Goal: Information Seeking & Learning: Learn about a topic

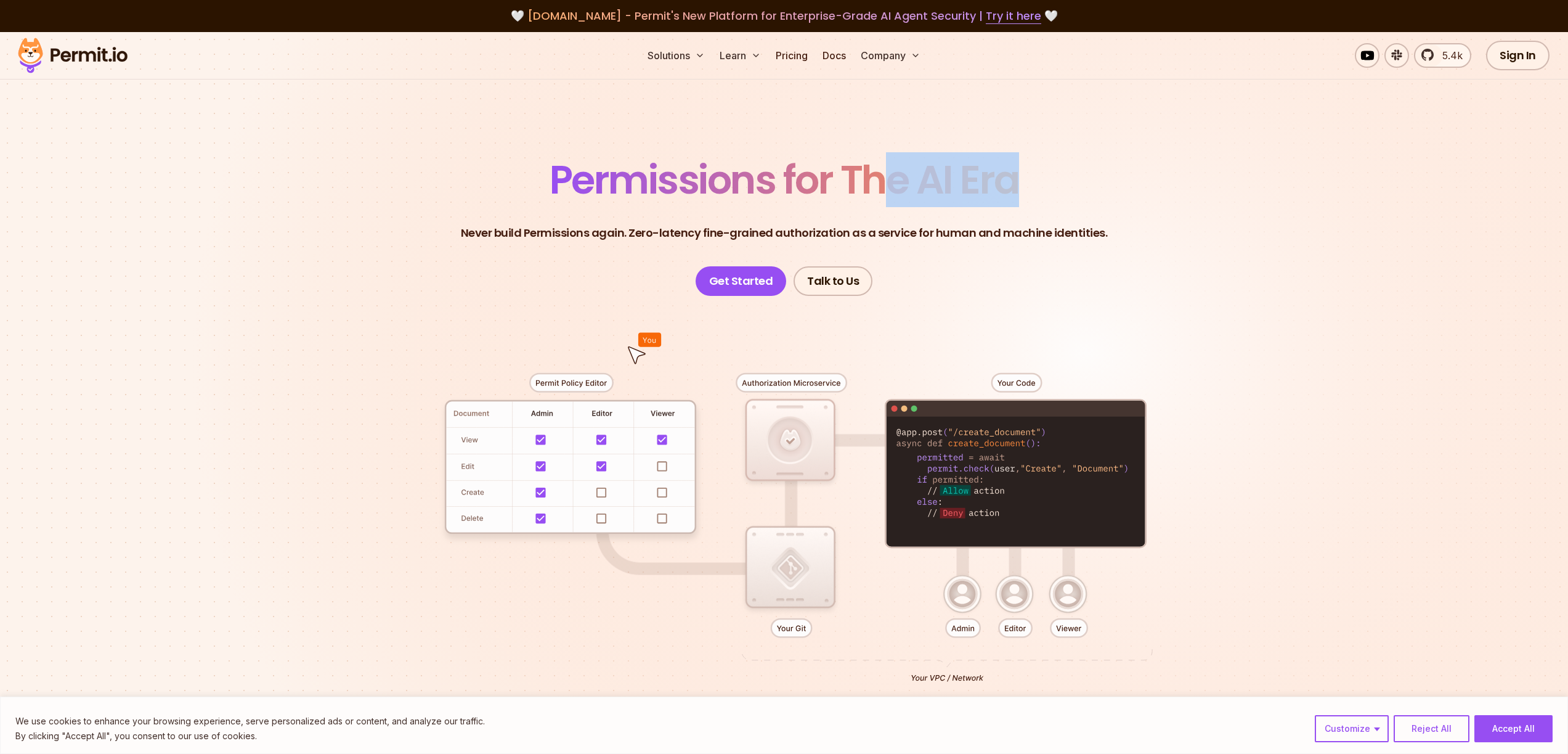
drag, startPoint x: 964, startPoint y: 183, endPoint x: 877, endPoint y: 177, distance: 87.2
click at [877, 177] on header "Permissions for The AI Era Never build Permissions again. Zero-latency fine-gra…" at bounding box center [784, 228] width 863 height 136
drag, startPoint x: 877, startPoint y: 177, endPoint x: 866, endPoint y: 177, distance: 11.0
click at [877, 177] on span "Permissions for The AI Era" at bounding box center [784, 180] width 469 height 55
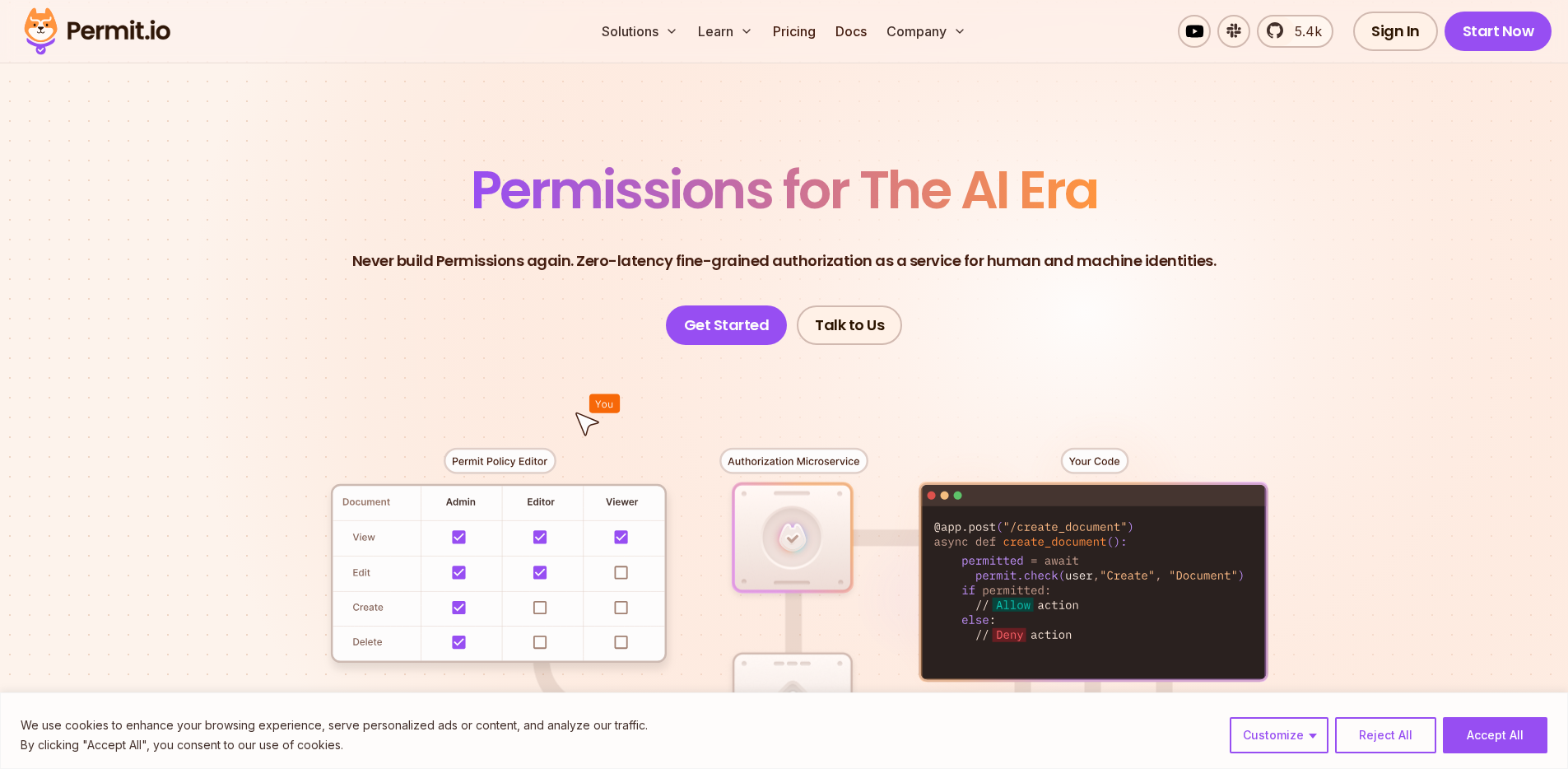
scroll to position [388, 0]
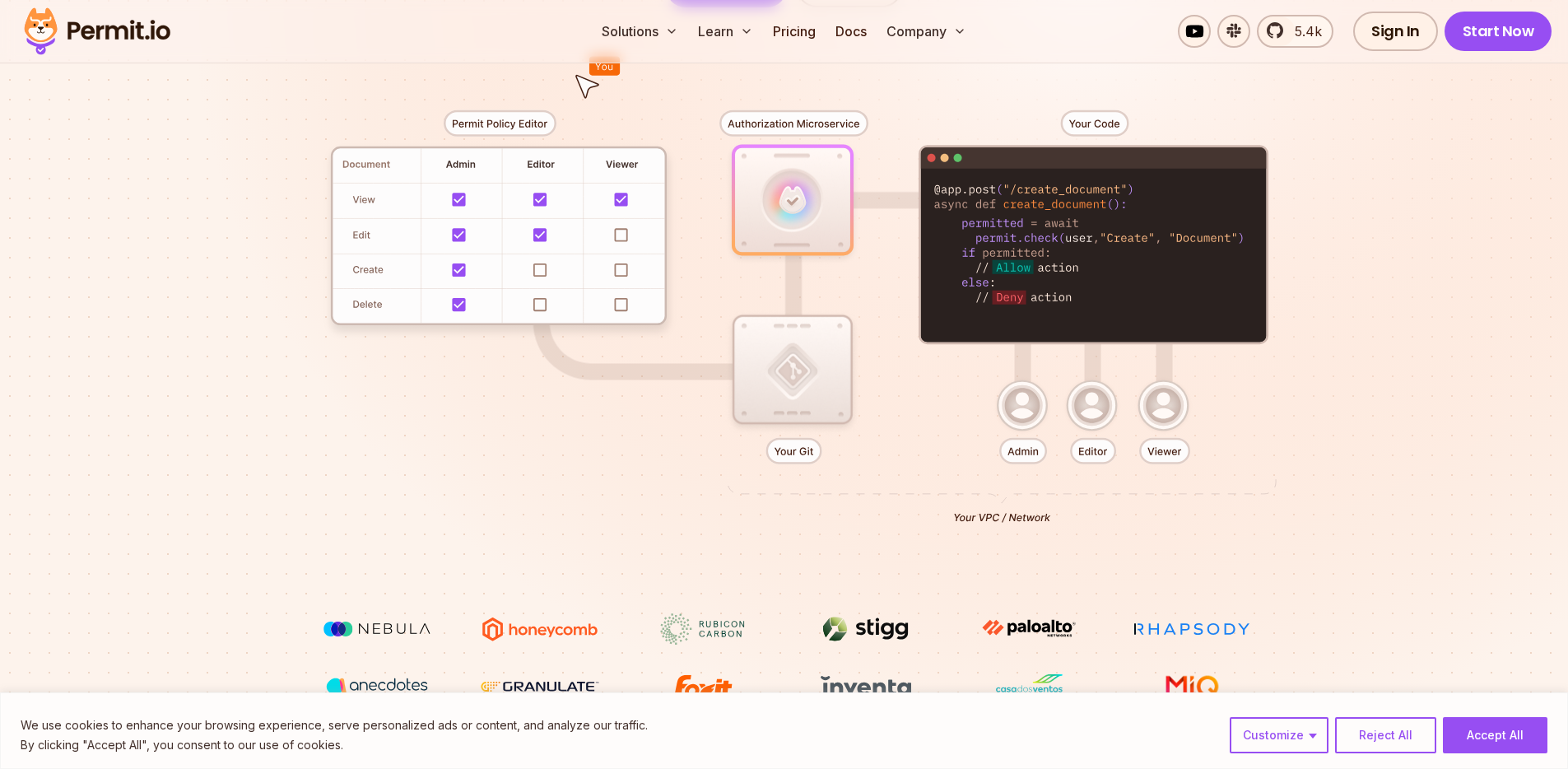
click at [581, 297] on div at bounding box center [784, 310] width 1153 height 606
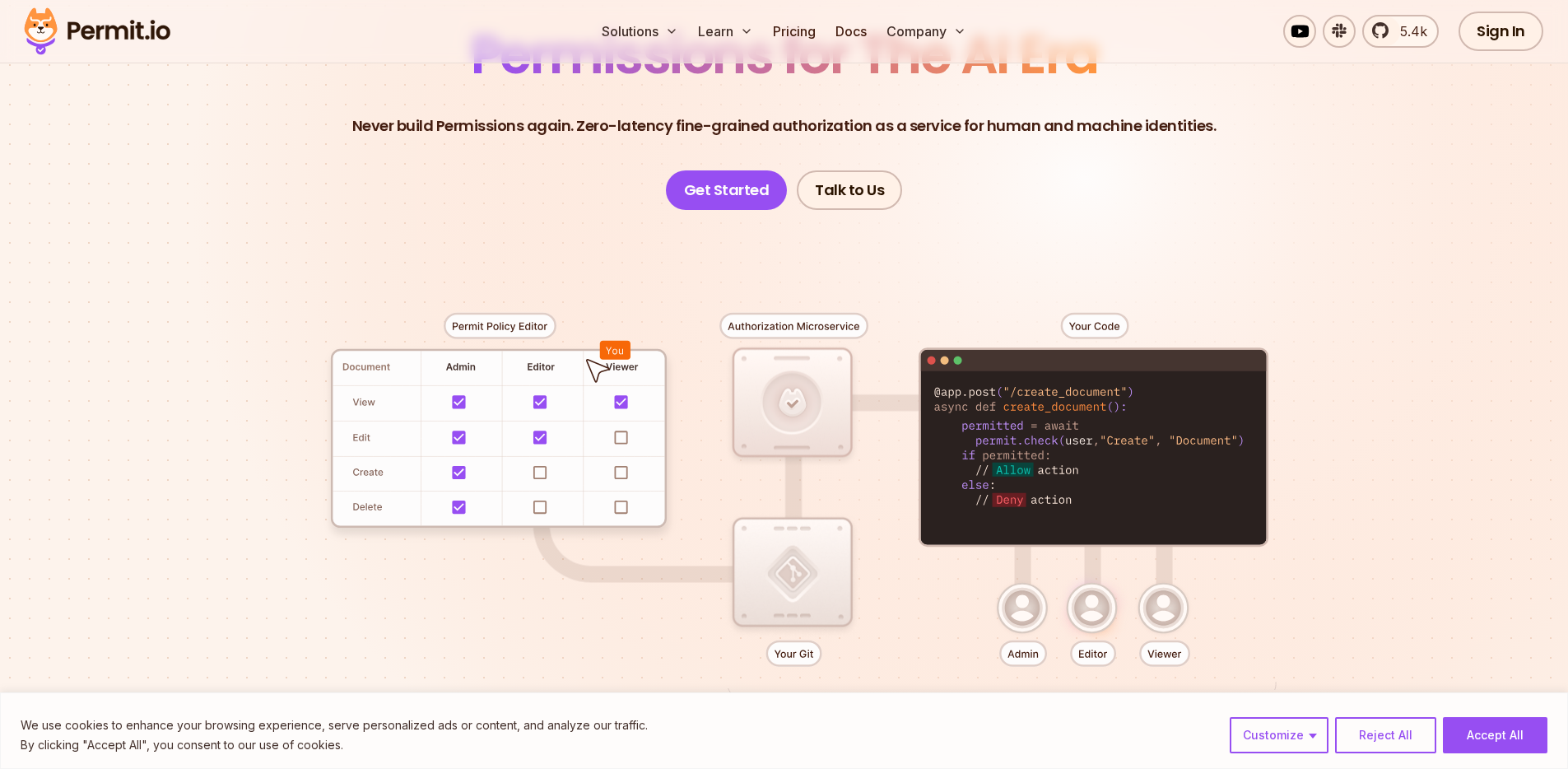
click at [616, 435] on div at bounding box center [784, 513] width 1153 height 606
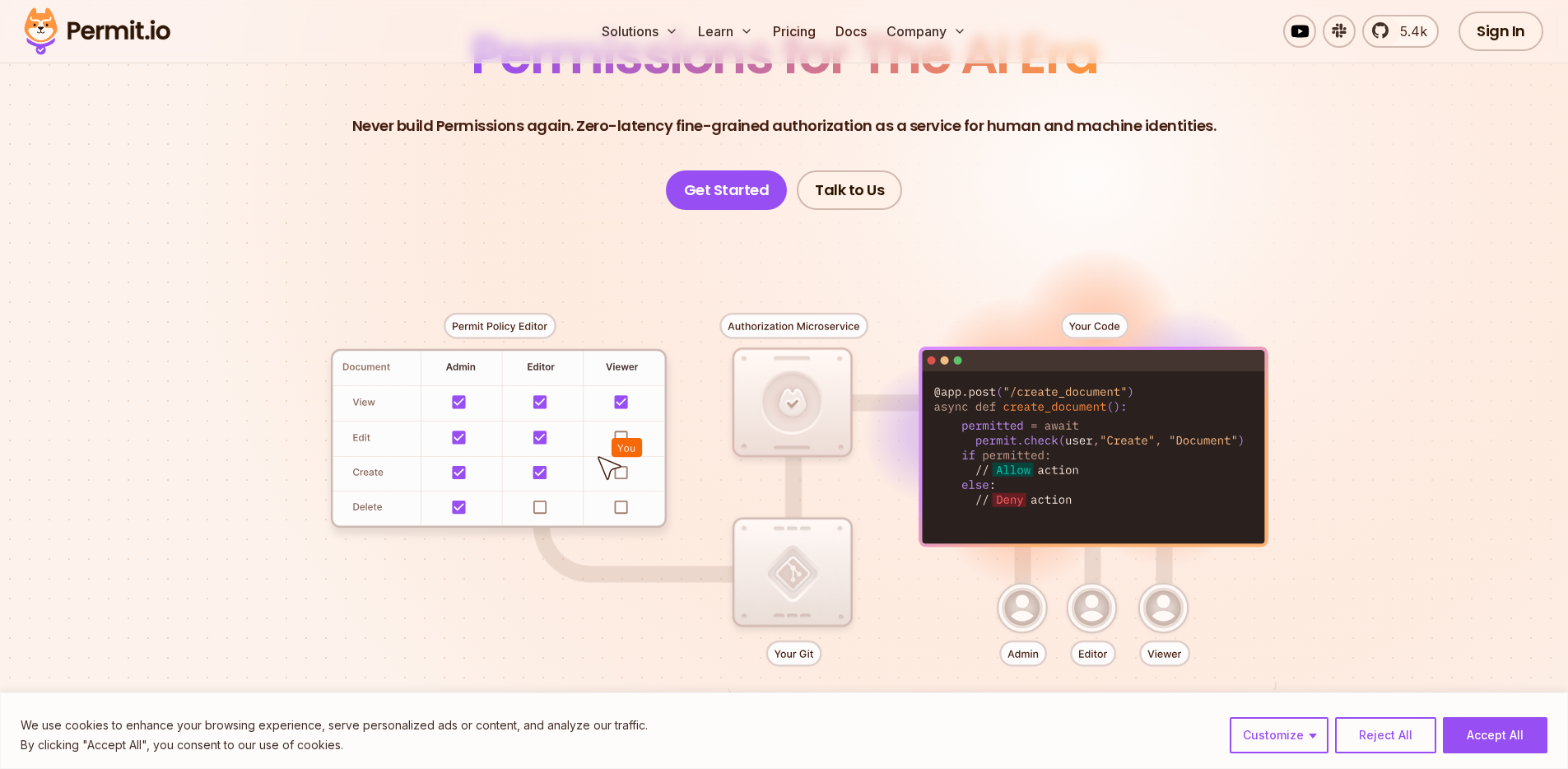
click at [1038, 602] on div at bounding box center [784, 513] width 1153 height 606
click at [1081, 607] on div at bounding box center [784, 513] width 1153 height 606
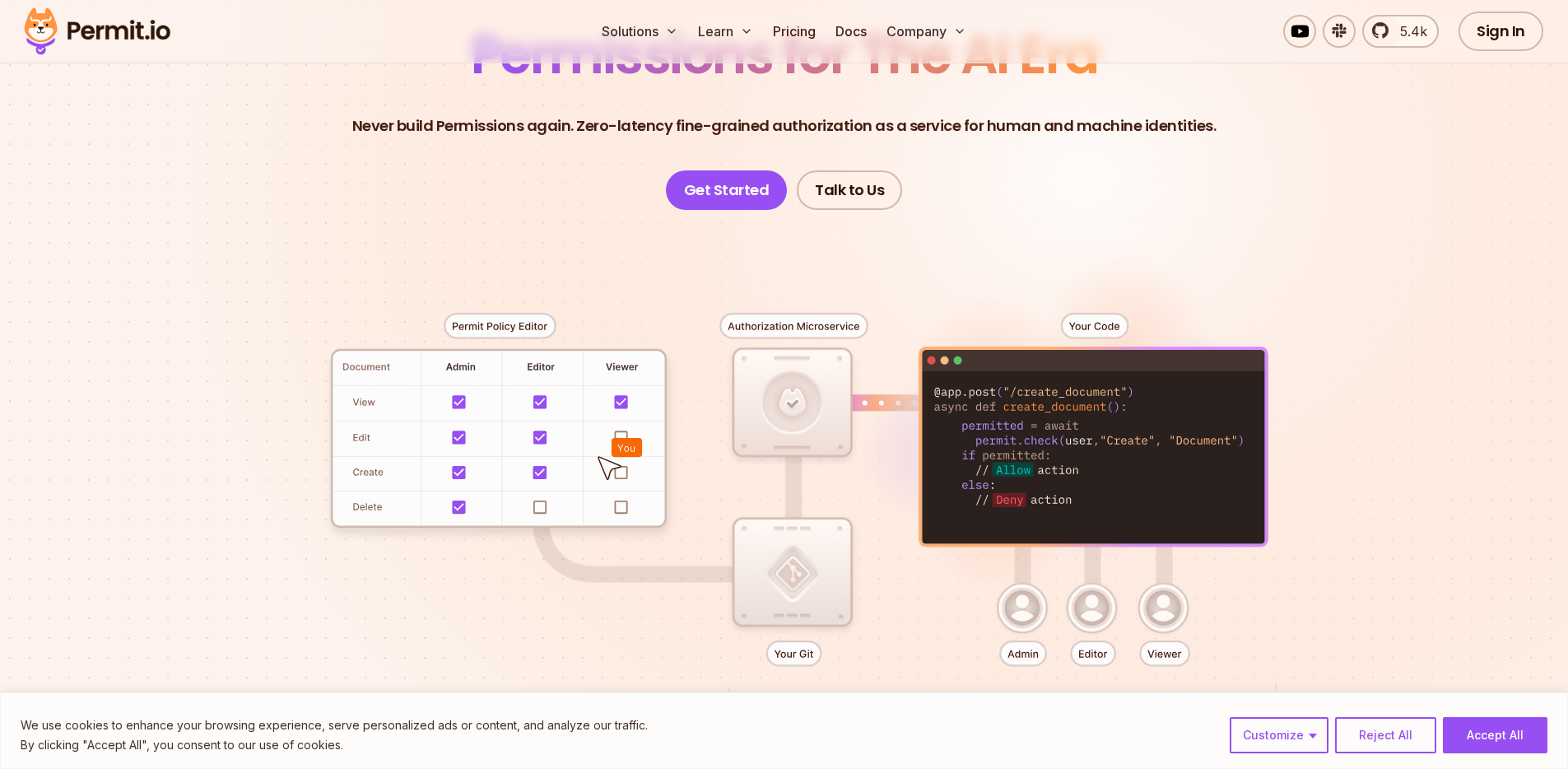
click at [1167, 606] on div at bounding box center [784, 513] width 1153 height 606
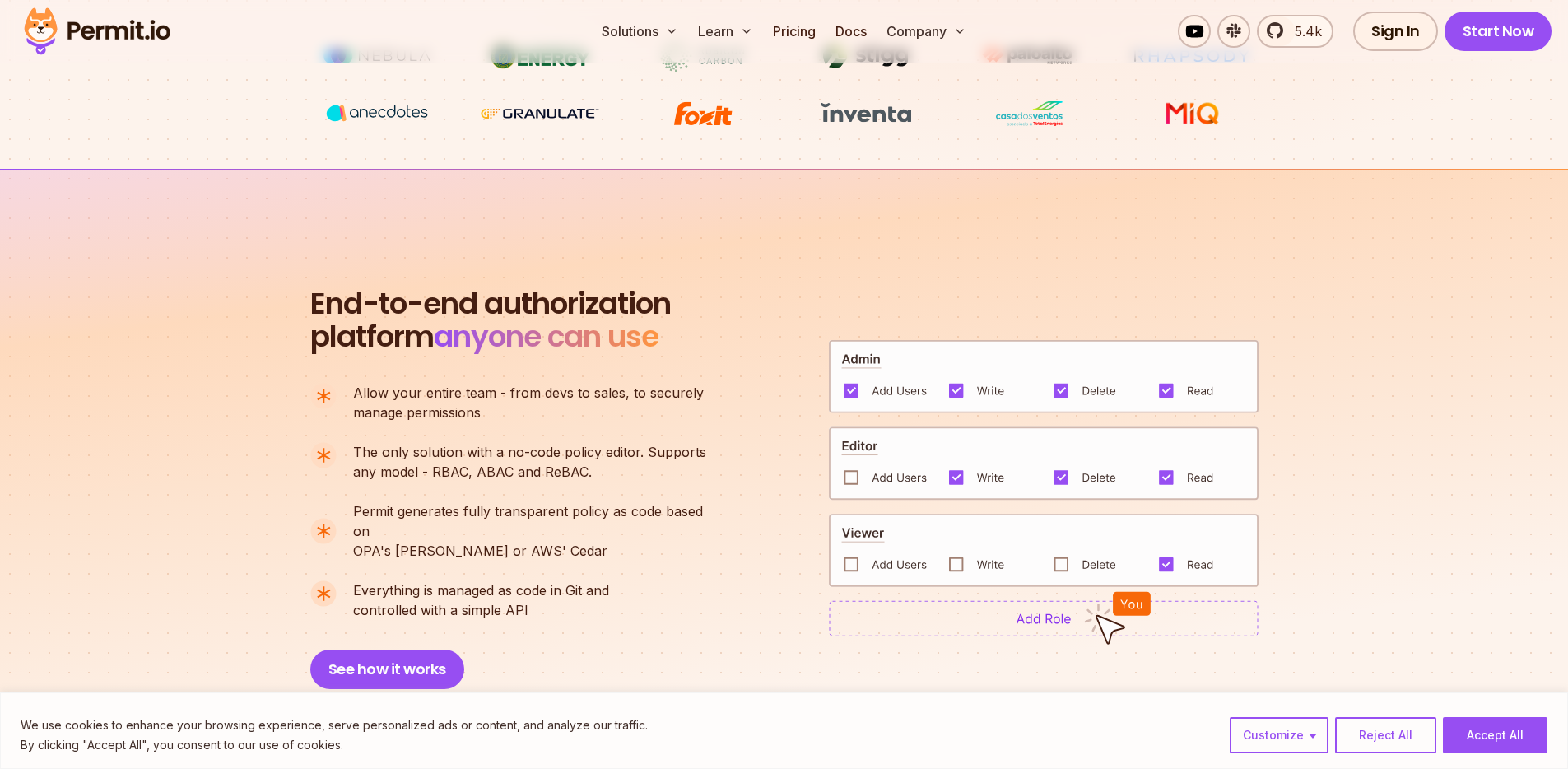
scroll to position [1056, 0]
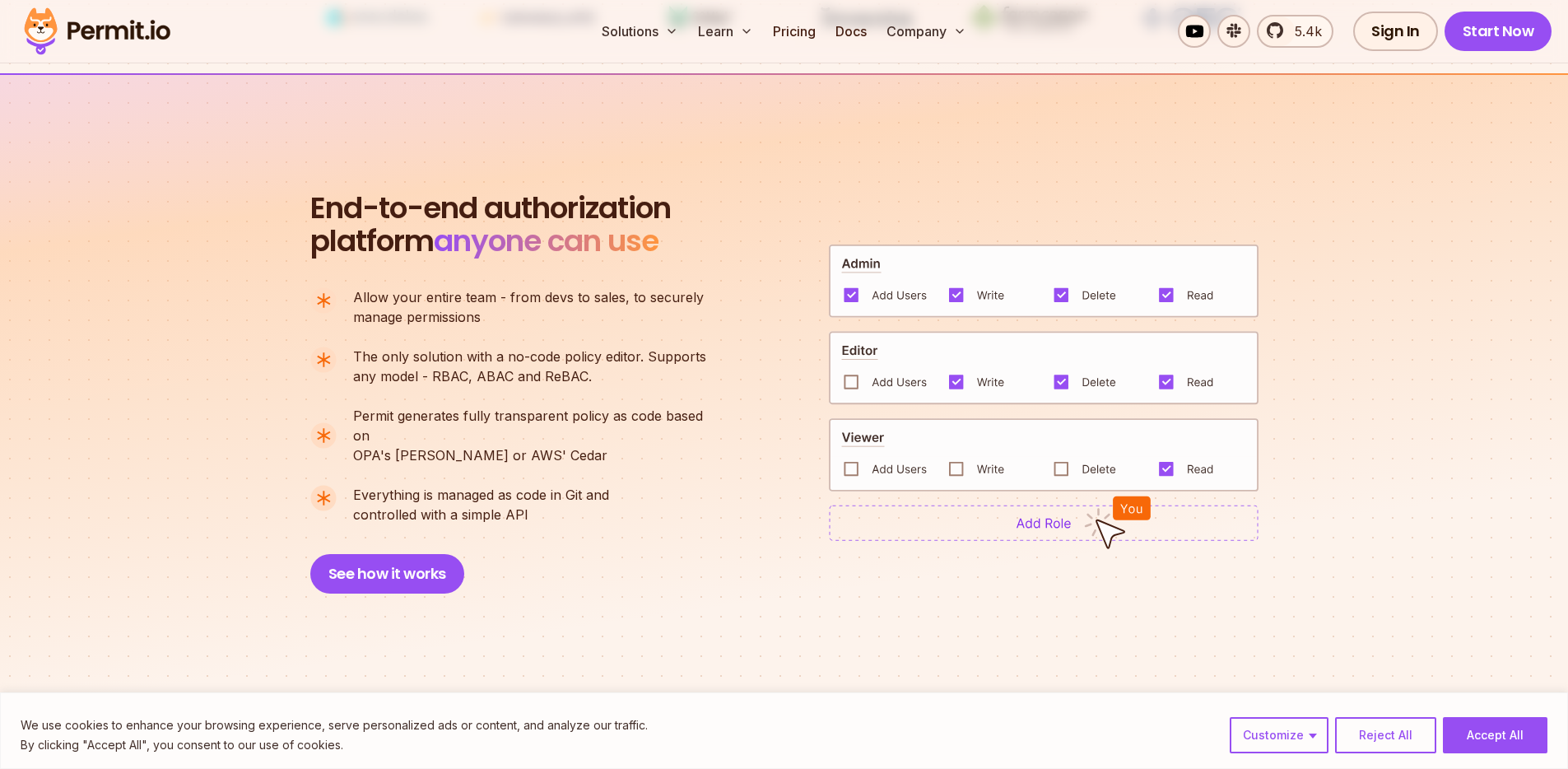
click at [1021, 505] on img at bounding box center [1044, 522] width 430 height 37
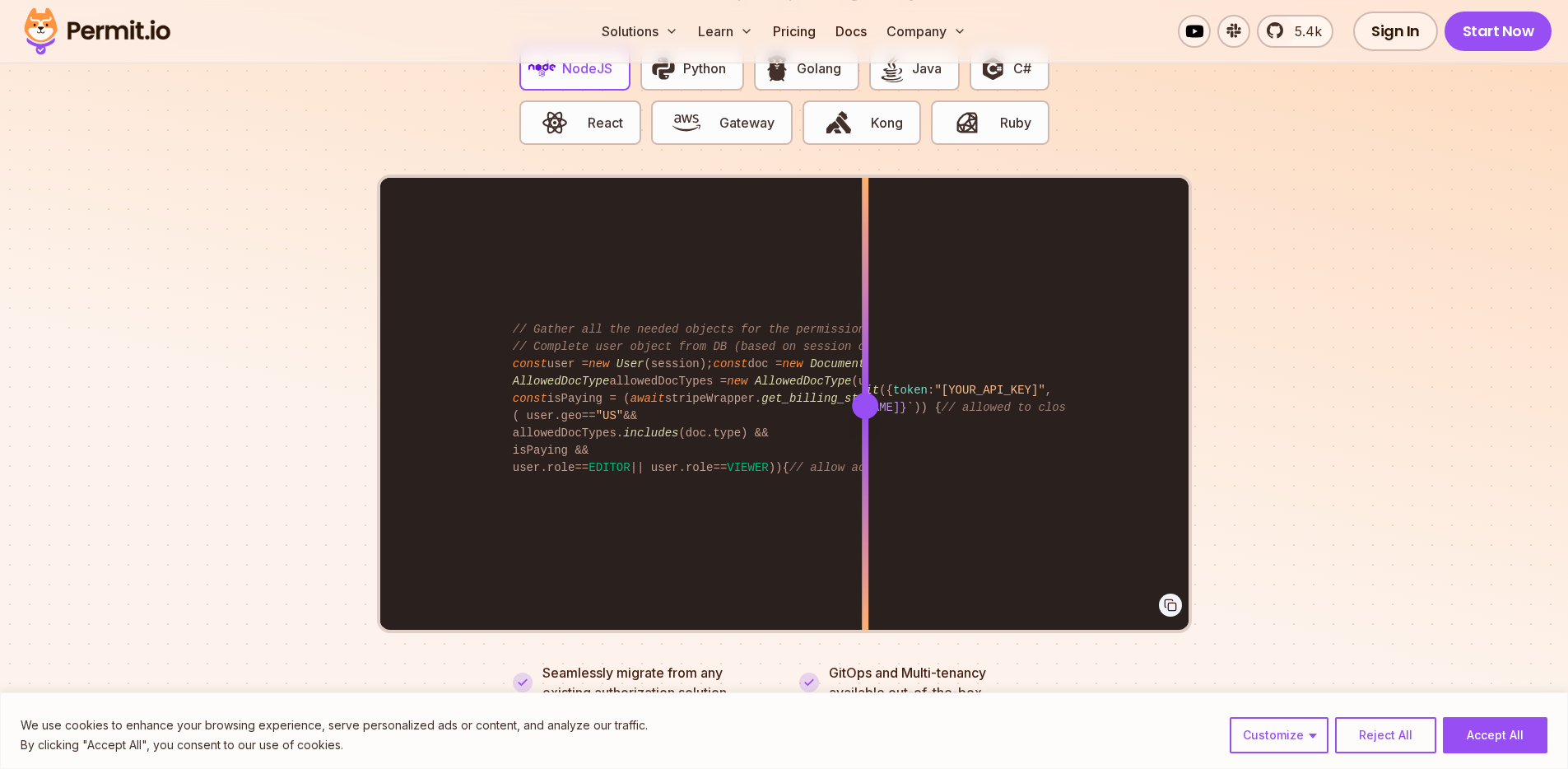
scroll to position [2863, 0]
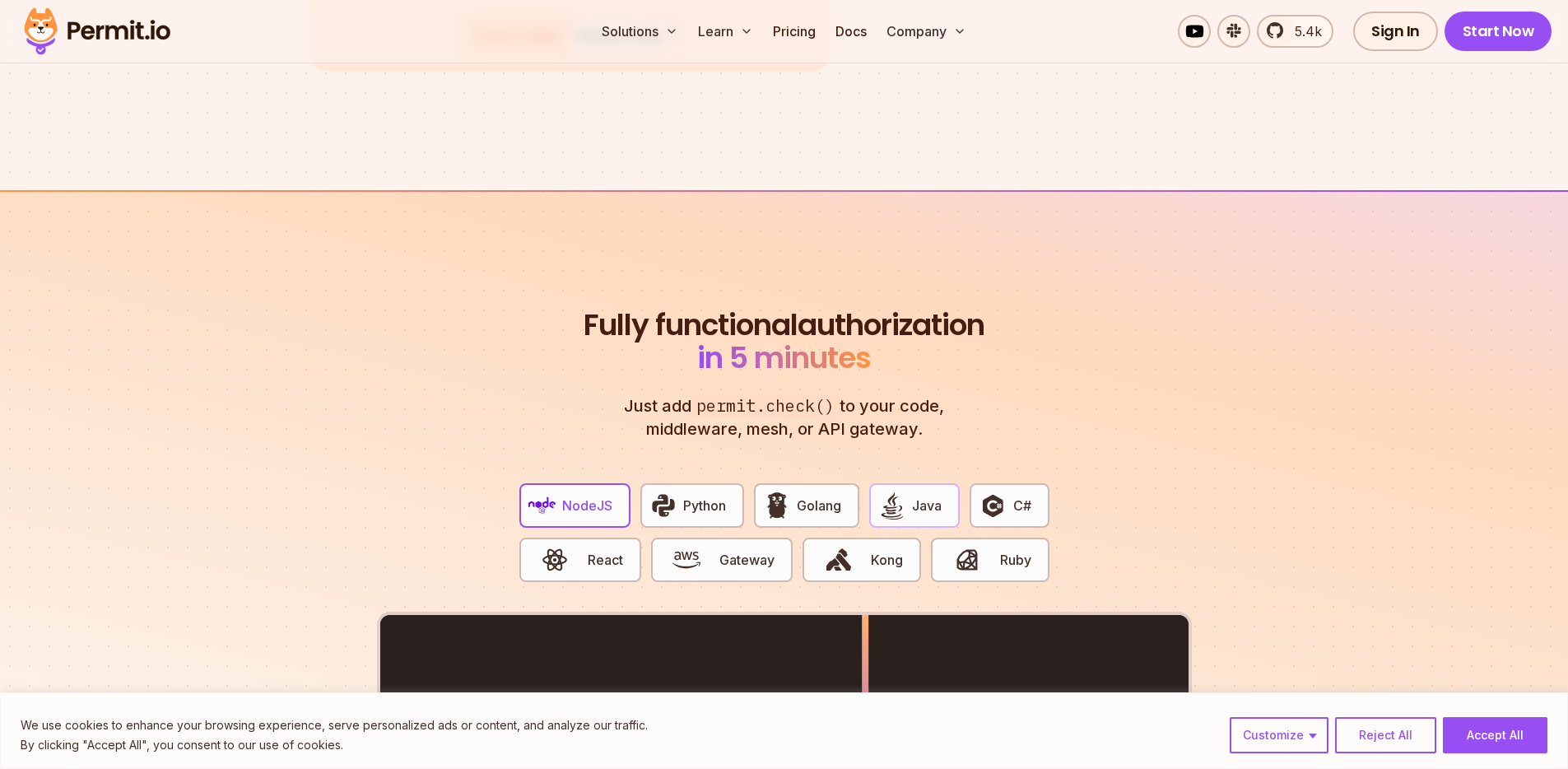
click at [890, 491] on img "button" at bounding box center [892, 505] width 28 height 28
click at [968, 488] on div "NodeJS Python Golang Java C# React Gateway Kong Ruby" at bounding box center [784, 540] width 557 height 141
click at [1015, 502] on button "C#" at bounding box center [1009, 506] width 79 height 45
click at [1011, 551] on button "Ruby" at bounding box center [990, 560] width 118 height 45
click at [720, 550] on span "Gateway" at bounding box center [747, 560] width 55 height 20
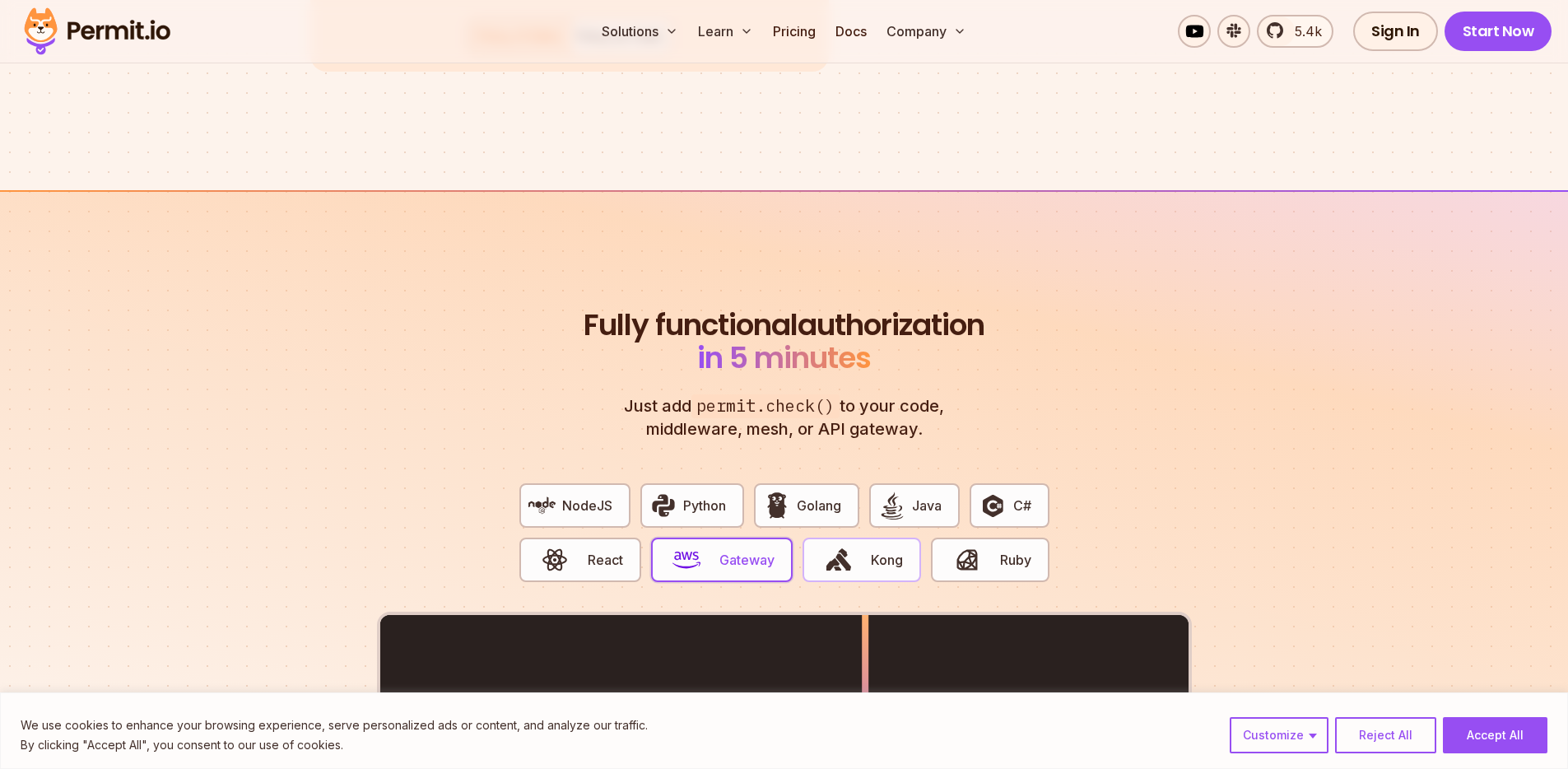
click at [871, 550] on span "Kong" at bounding box center [887, 560] width 32 height 20
click at [602, 496] on span "NodeJS" at bounding box center [587, 506] width 50 height 20
click at [603, 538] on button "React" at bounding box center [580, 560] width 122 height 45
click at [675, 495] on img "button" at bounding box center [663, 505] width 28 height 28
click at [819, 496] on span "Golang" at bounding box center [819, 506] width 45 height 20
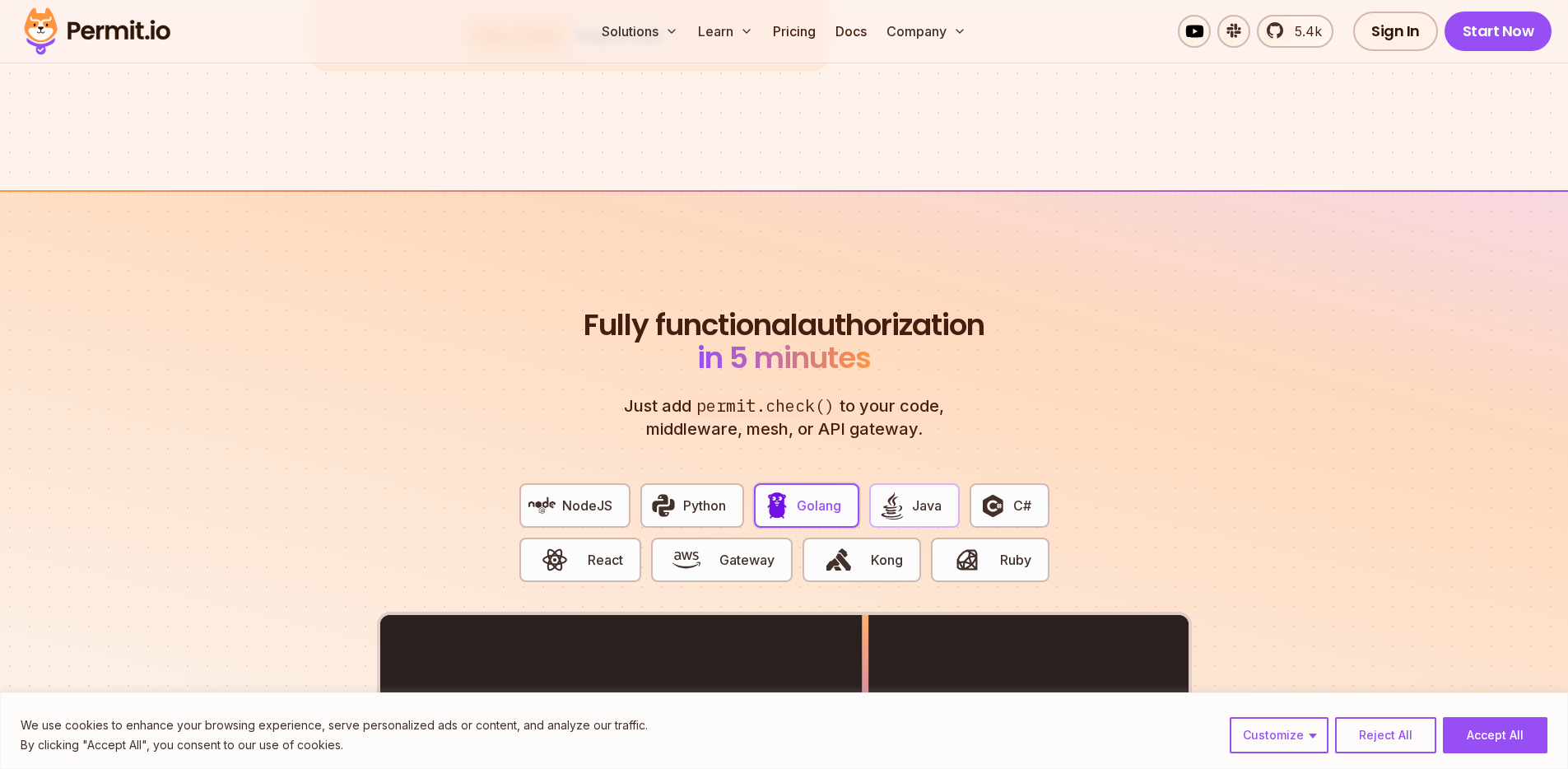
click at [928, 496] on span "Java" at bounding box center [927, 506] width 29 height 20
click at [980, 494] on img "button" at bounding box center [993, 505] width 28 height 28
click at [989, 546] on span "button" at bounding box center [967, 559] width 55 height 28
click at [856, 549] on span "button" at bounding box center [839, 559] width 55 height 28
click at [626, 538] on button "React" at bounding box center [580, 560] width 122 height 45
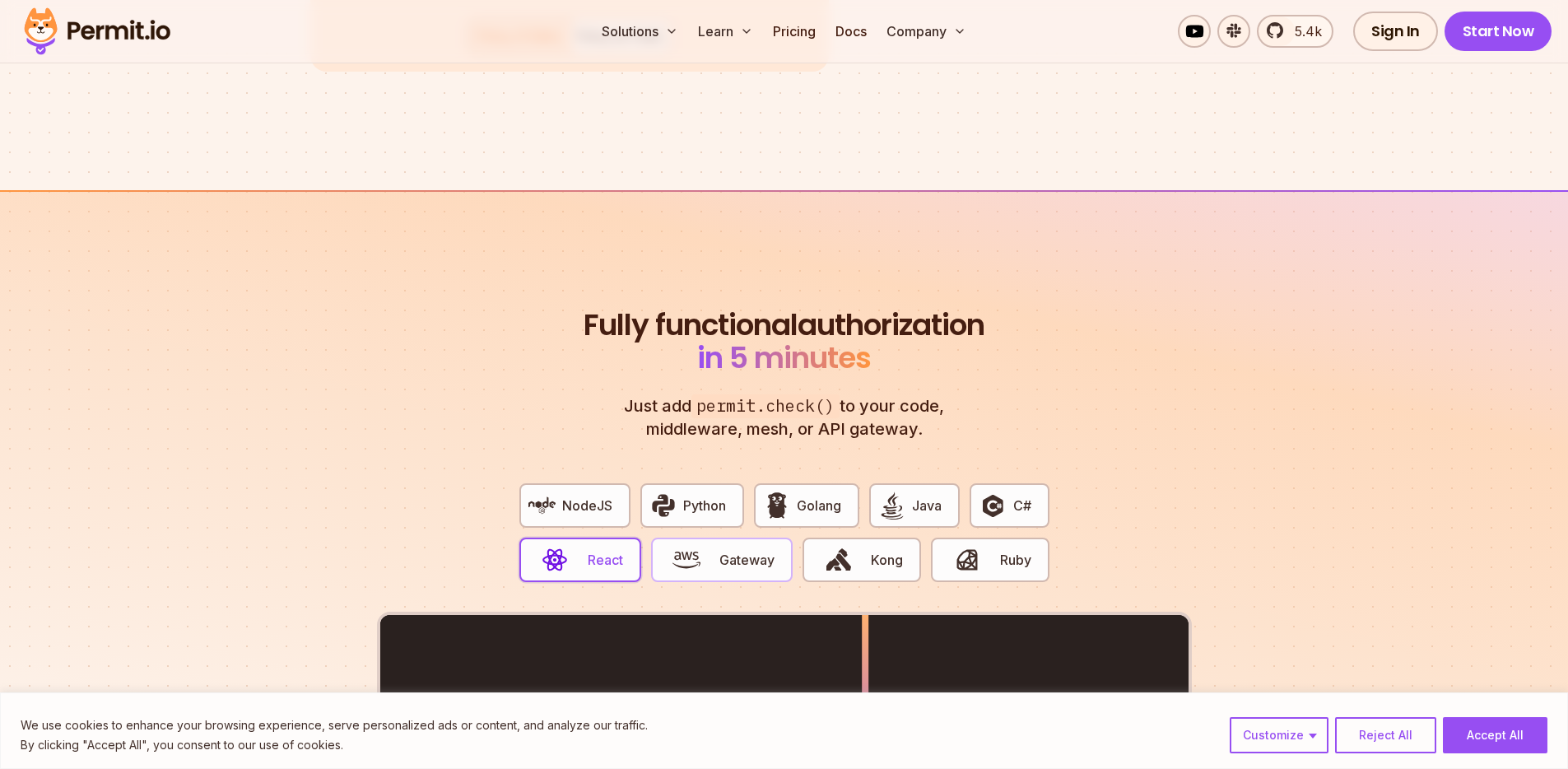
click at [734, 550] on span "Gateway" at bounding box center [747, 560] width 55 height 20
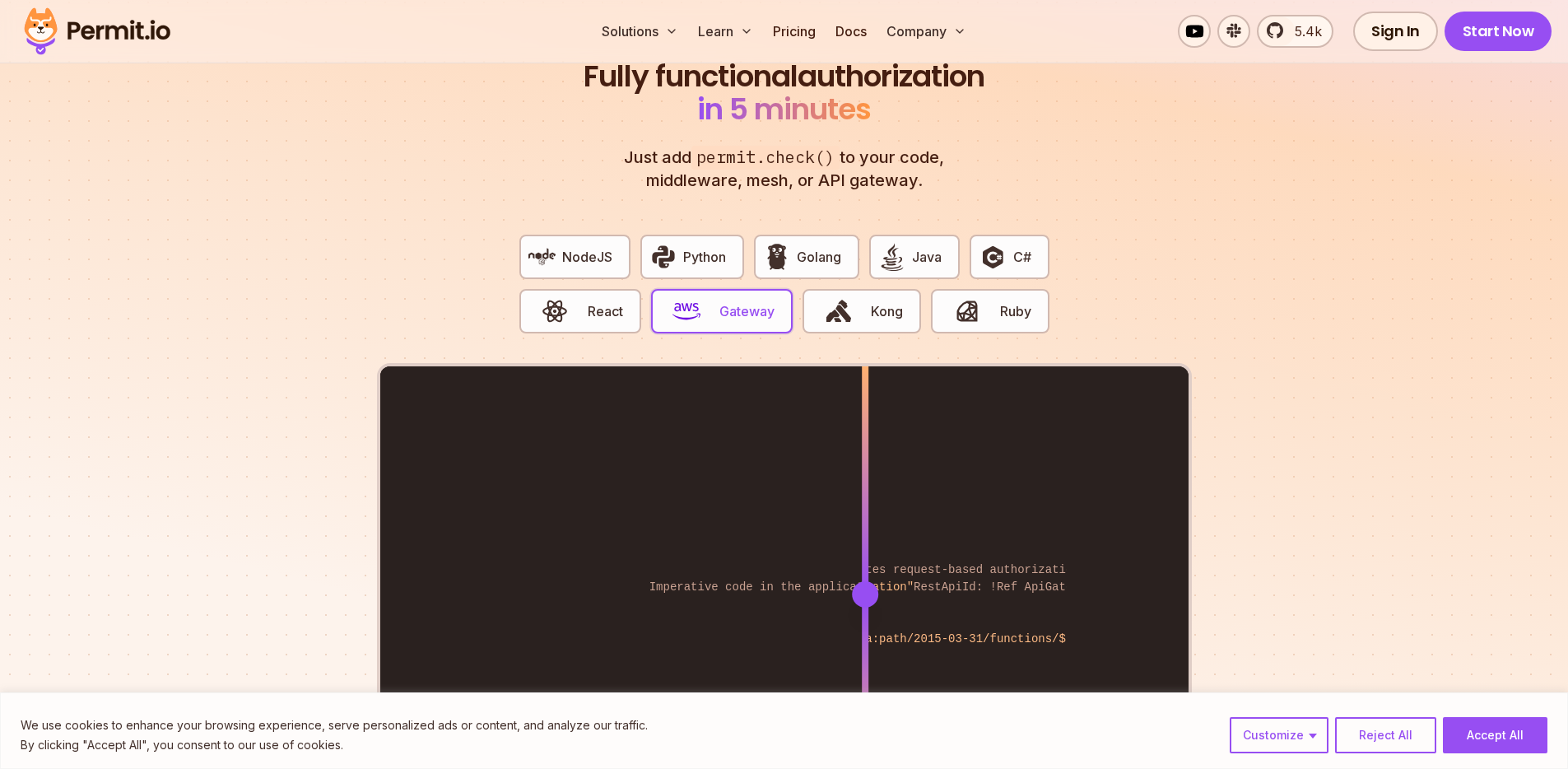
scroll to position [3301, 0]
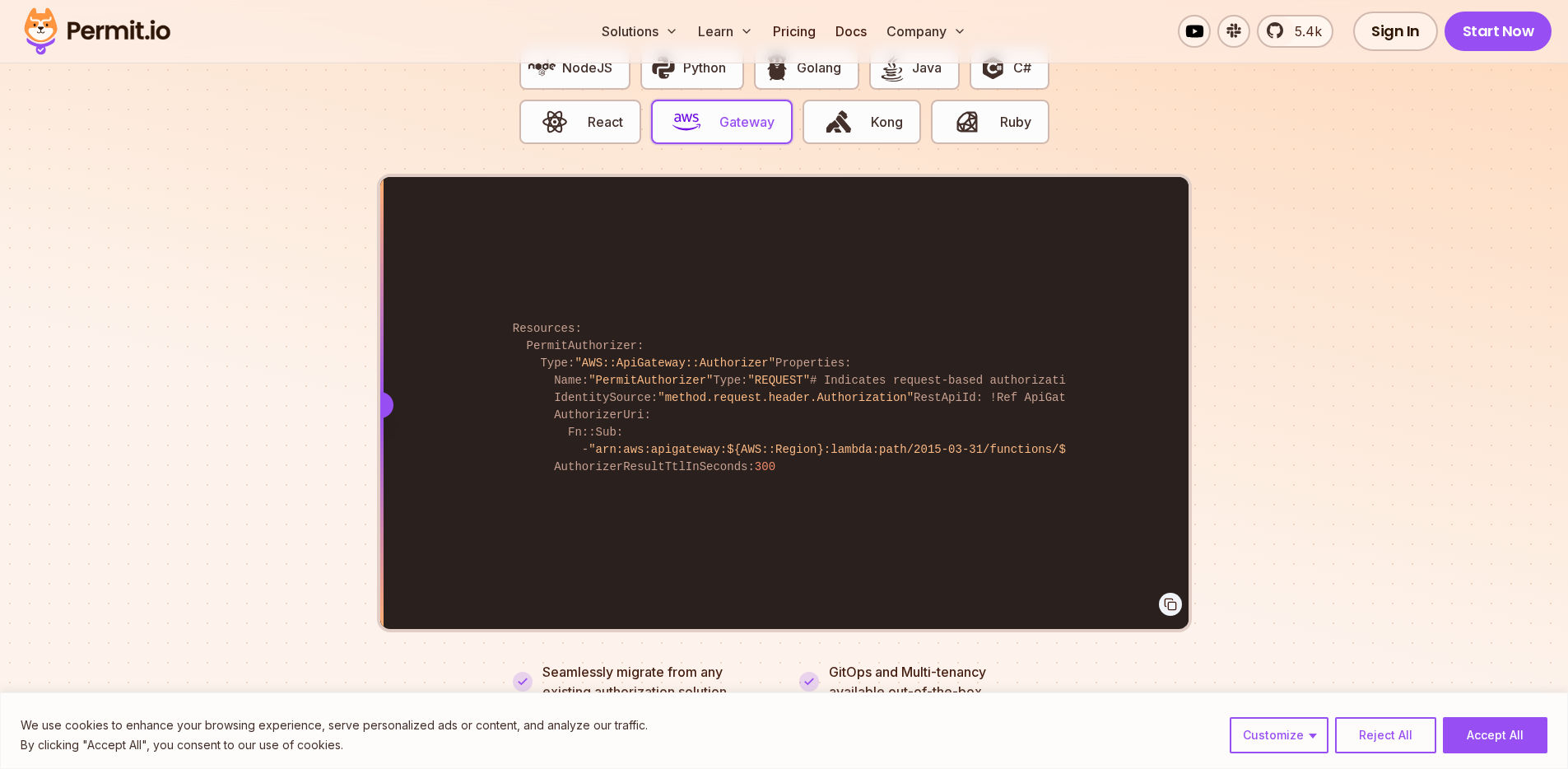
drag, startPoint x: 856, startPoint y: 385, endPoint x: 130, endPoint y: 445, distance: 728.5
click at [130, 445] on section "Fully functional authorization in 5 minutes Just add permit.check() to your cod…" at bounding box center [784, 266] width 1568 height 1028
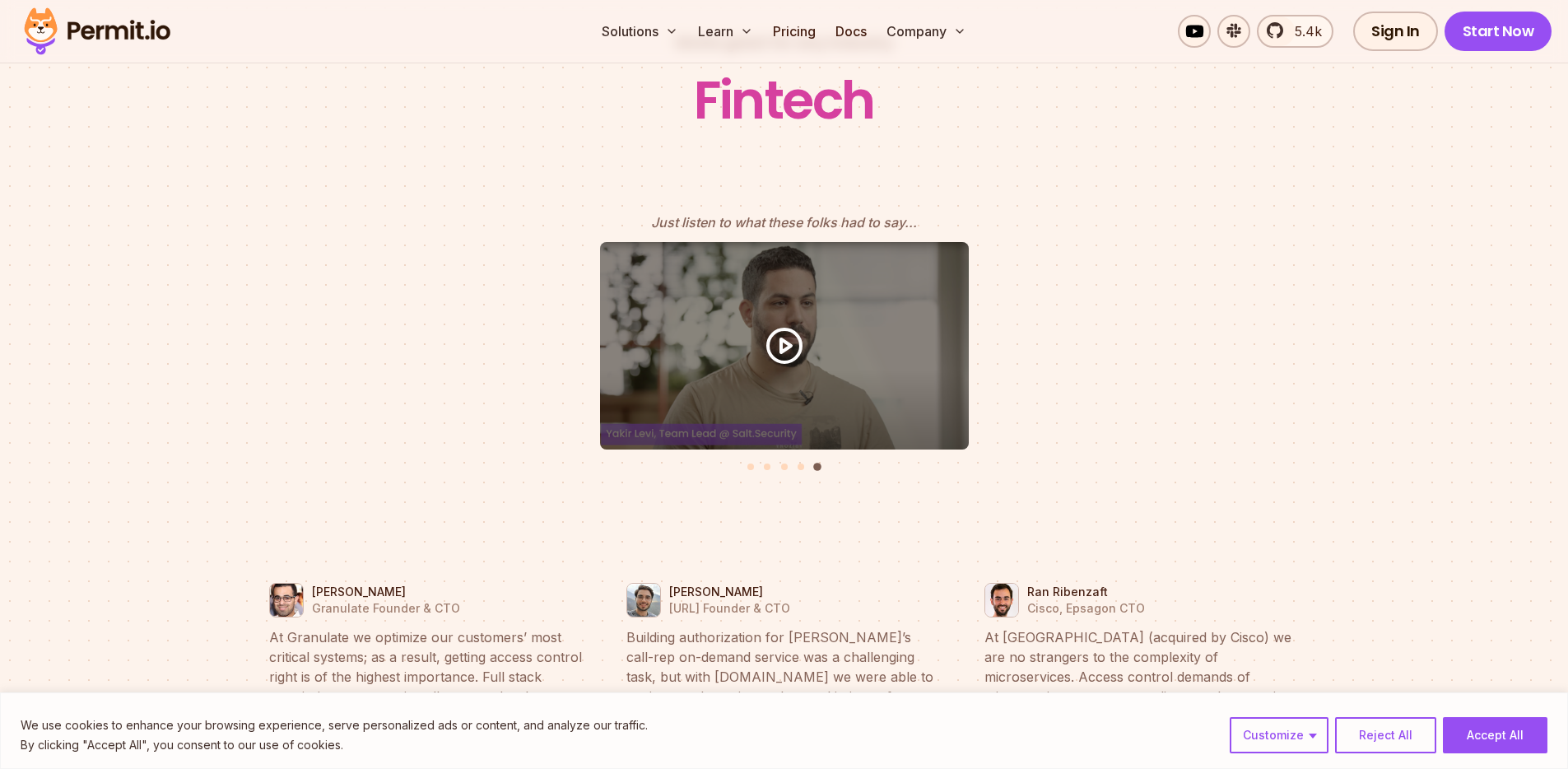
scroll to position [7510, 0]
